Goal: Register for event/course

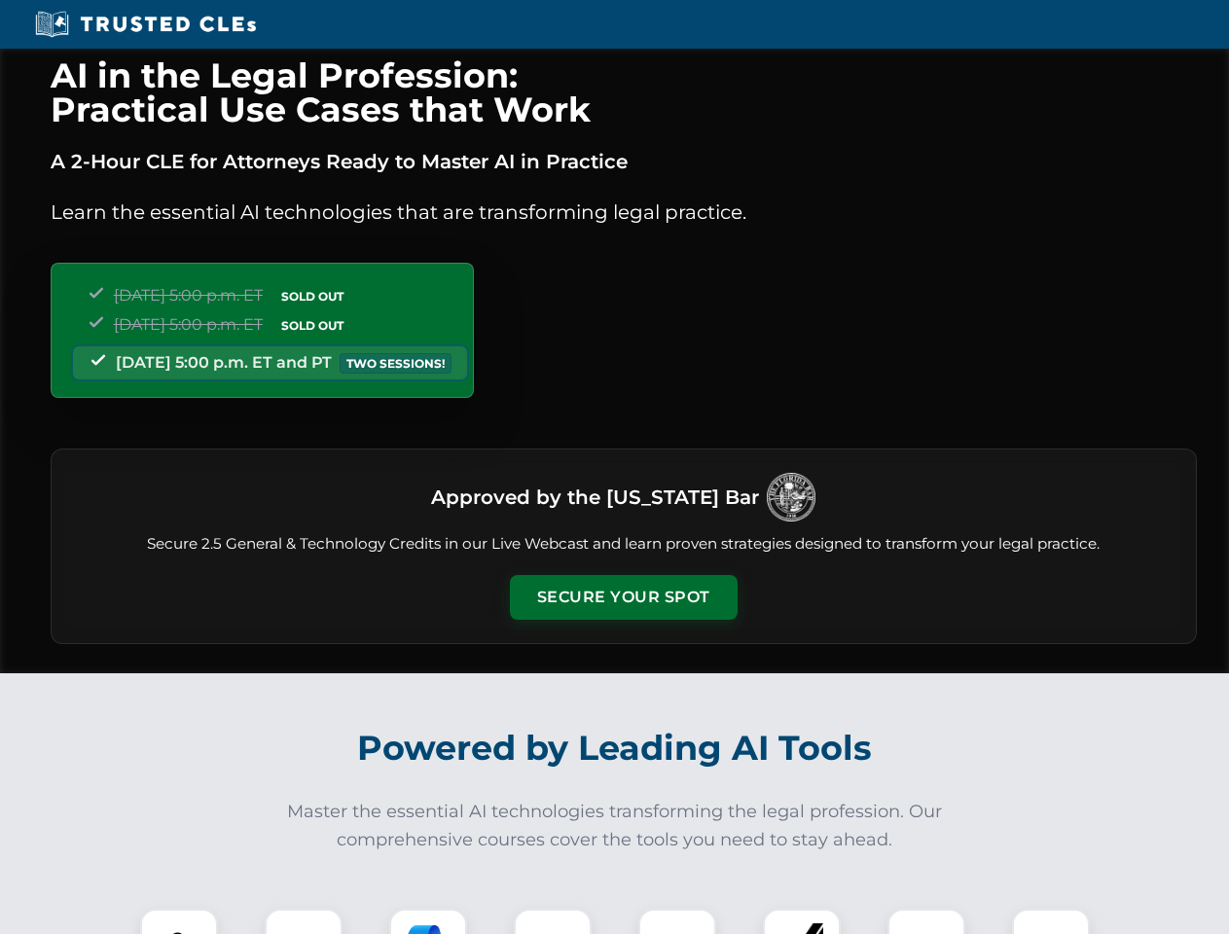
click at [623, 598] on button "Secure Your Spot" at bounding box center [624, 597] width 228 height 45
click at [179, 922] on img at bounding box center [179, 948] width 56 height 56
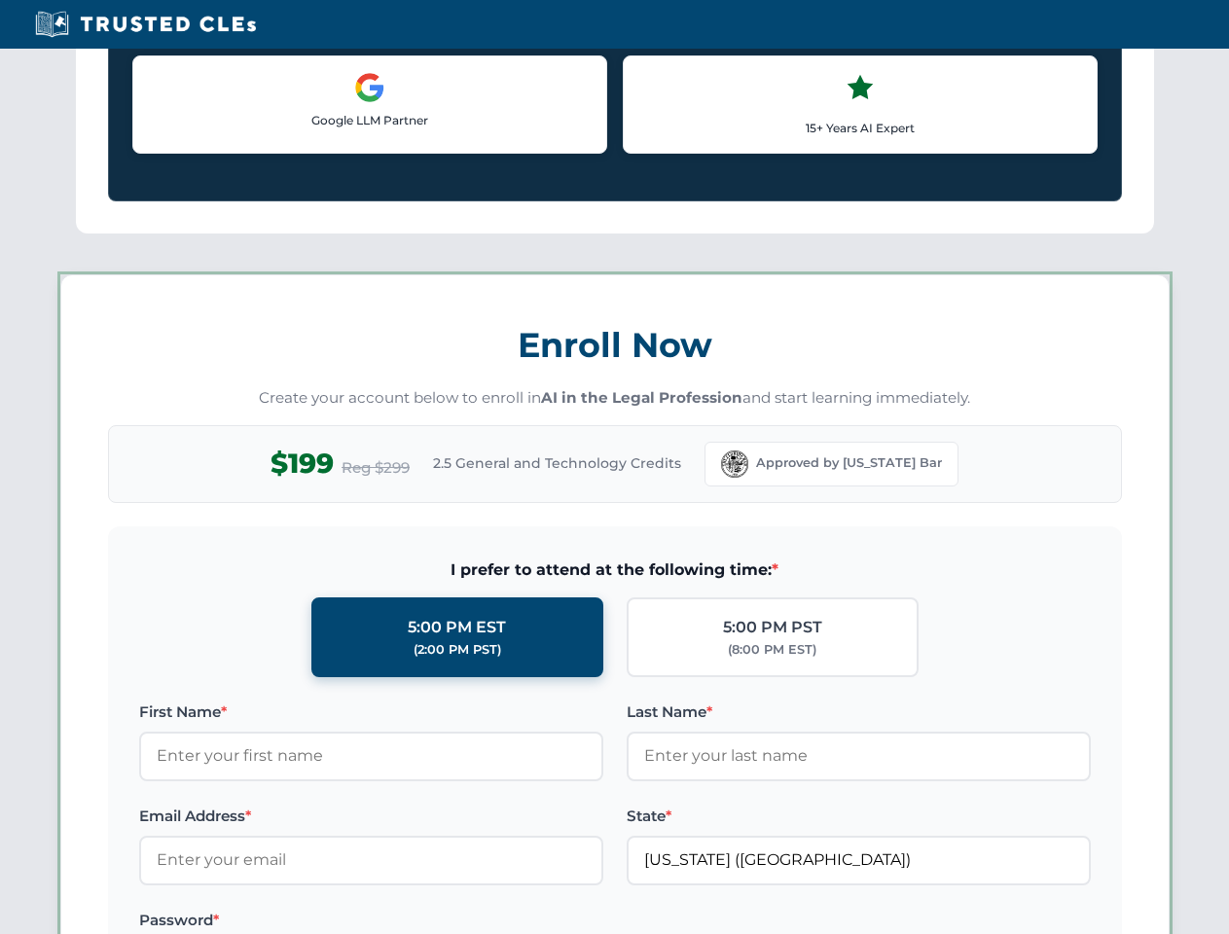
click at [428, 922] on label "Password *" at bounding box center [371, 920] width 464 height 23
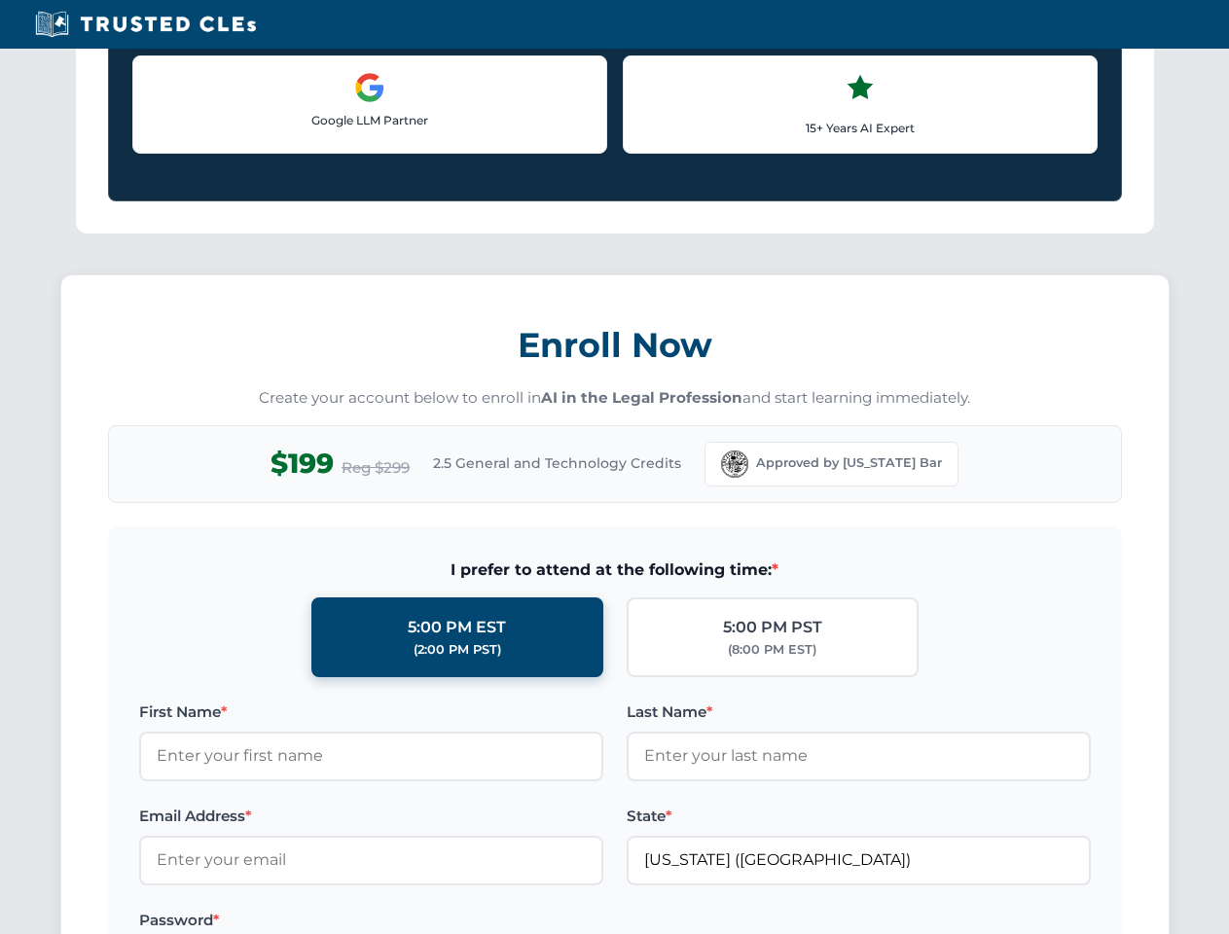
scroll to position [1910, 0]
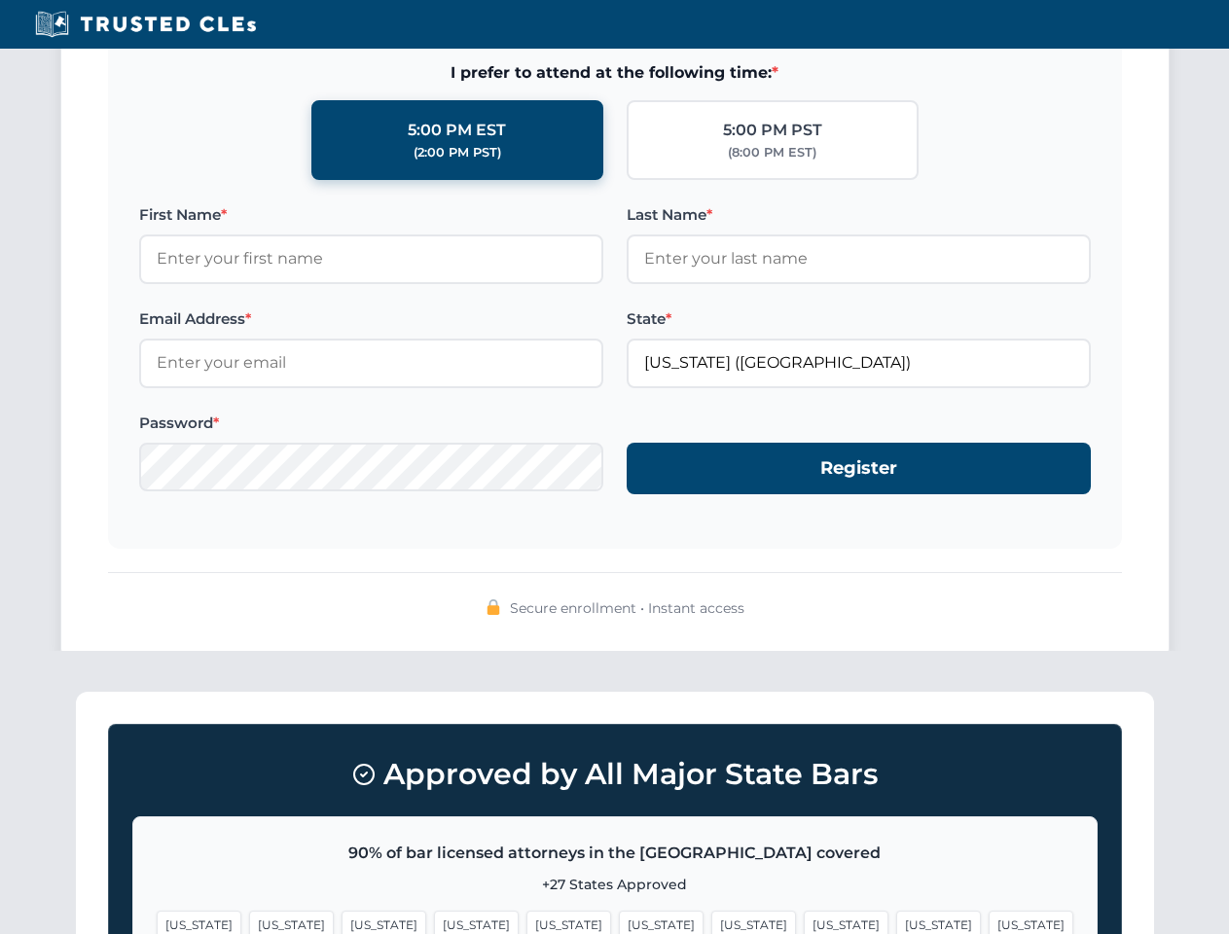
click at [896, 922] on span "[US_STATE]" at bounding box center [938, 925] width 85 height 28
